Goal: Task Accomplishment & Management: Use online tool/utility

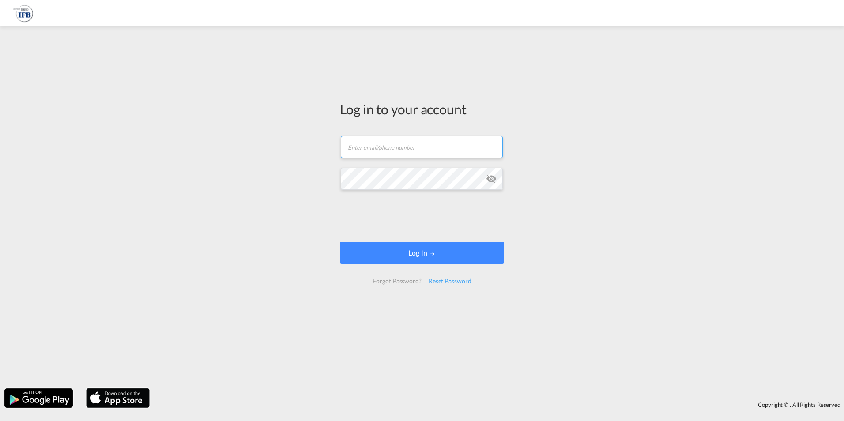
click at [393, 146] on input "text" at bounding box center [422, 147] width 162 height 22
type input "[PERSON_NAME][EMAIL_ADDRESS][DOMAIN_NAME]"
click at [340, 242] on button "Log In" at bounding box center [422, 253] width 164 height 22
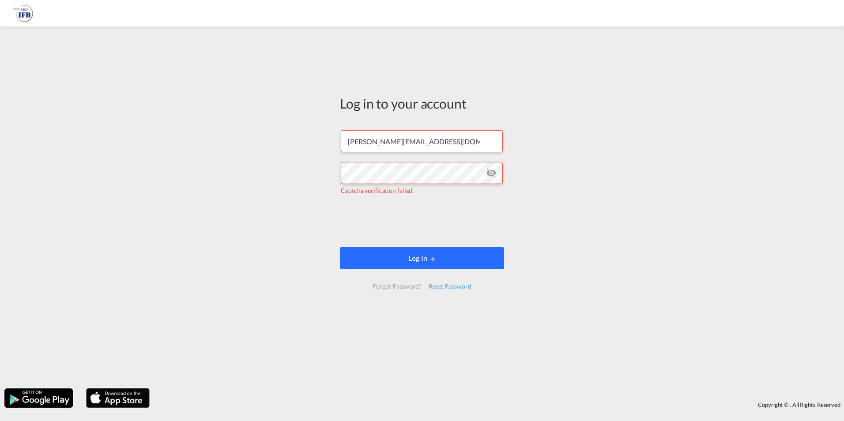
click at [446, 262] on button "Log In" at bounding box center [422, 258] width 164 height 22
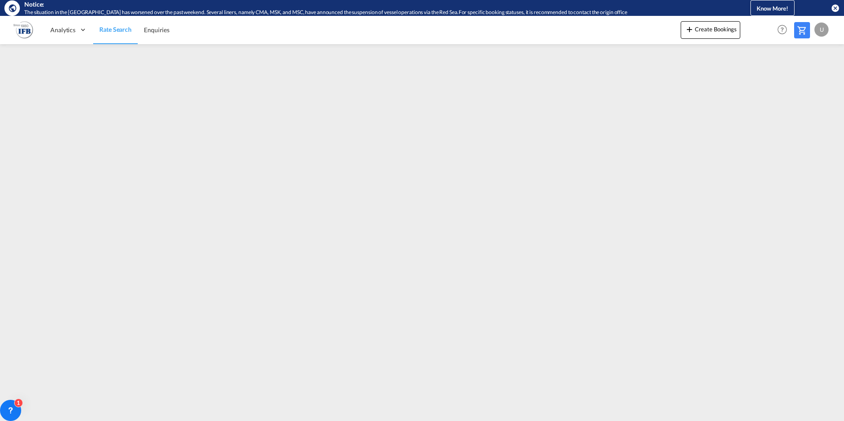
click at [821, 31] on div "U" at bounding box center [821, 29] width 14 height 14
click at [794, 85] on button "Logout" at bounding box center [810, 84] width 57 height 18
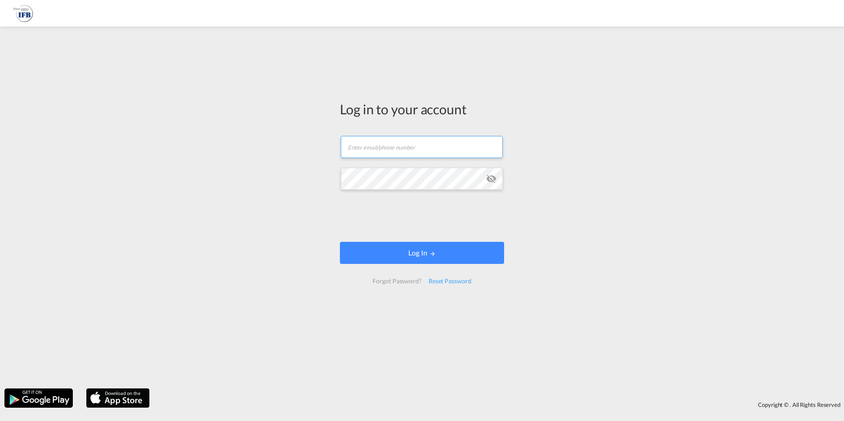
click at [405, 150] on input "text" at bounding box center [422, 147] width 162 height 22
type input "[PERSON_NAME][EMAIL_ADDRESS][DOMAIN_NAME]"
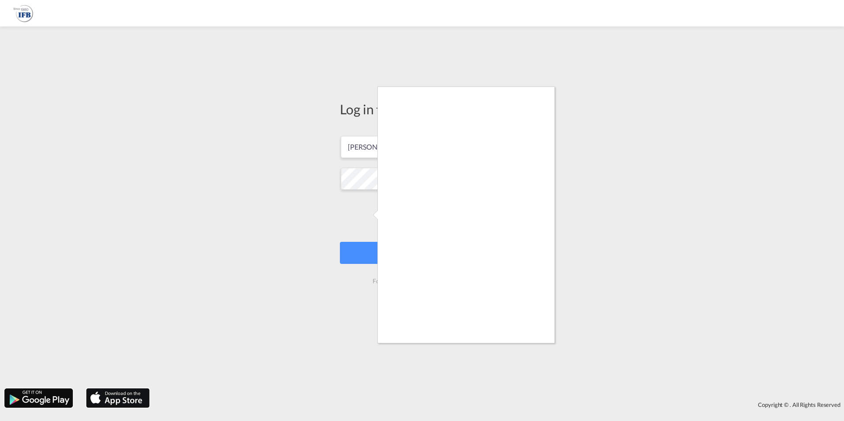
click at [544, 348] on div at bounding box center [422, 210] width 844 height 421
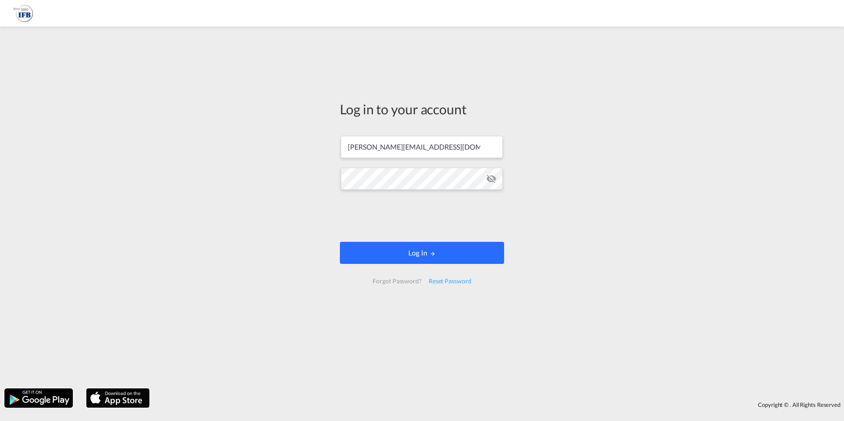
click at [445, 247] on button "Log In" at bounding box center [422, 253] width 164 height 22
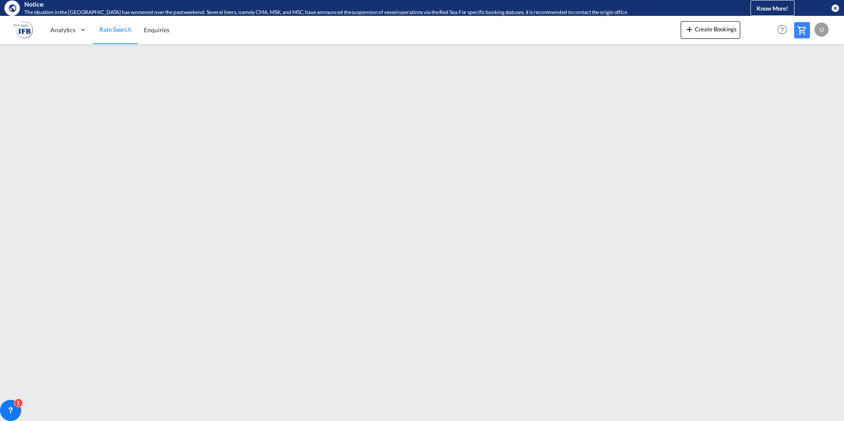
click at [815, 30] on div "U" at bounding box center [821, 29] width 14 height 14
click at [802, 89] on button "Logout" at bounding box center [810, 84] width 57 height 18
